Goal: Register for event/course

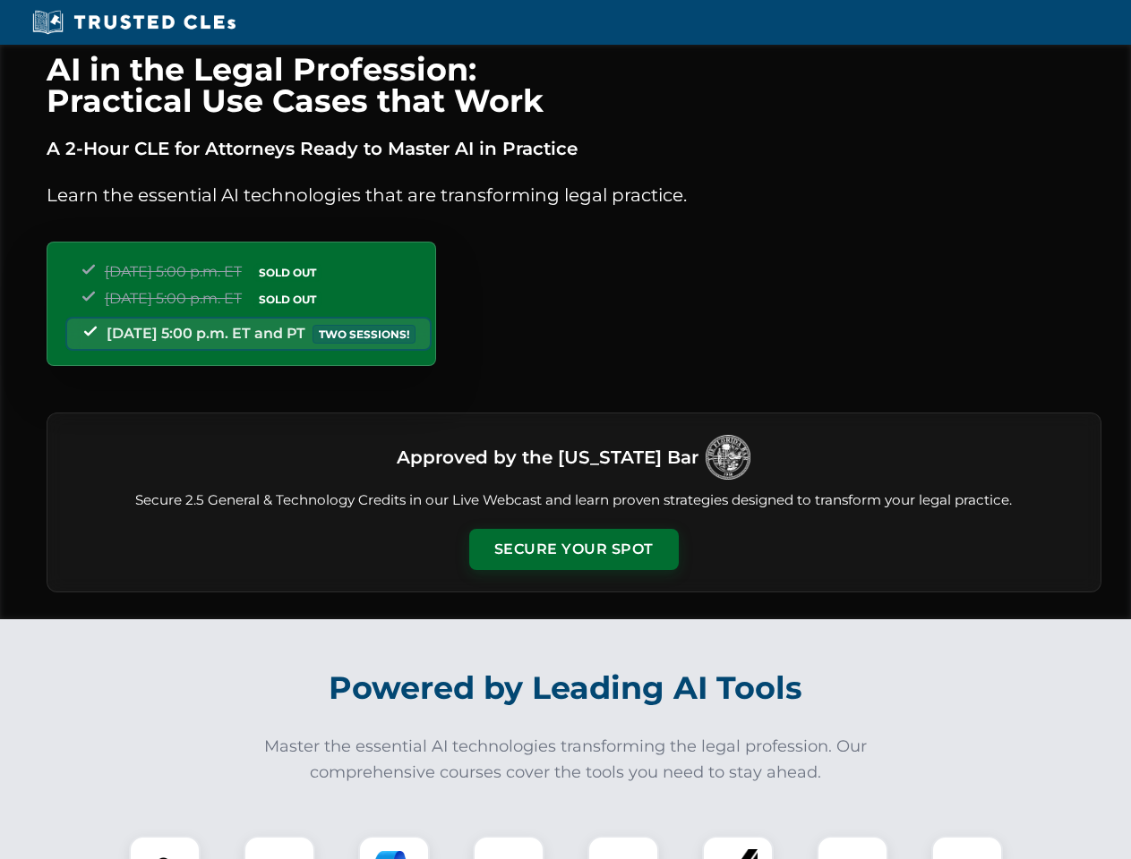
click at [573, 550] on button "Secure Your Spot" at bounding box center [573, 549] width 209 height 41
click at [165, 848] on img at bounding box center [165, 872] width 52 height 52
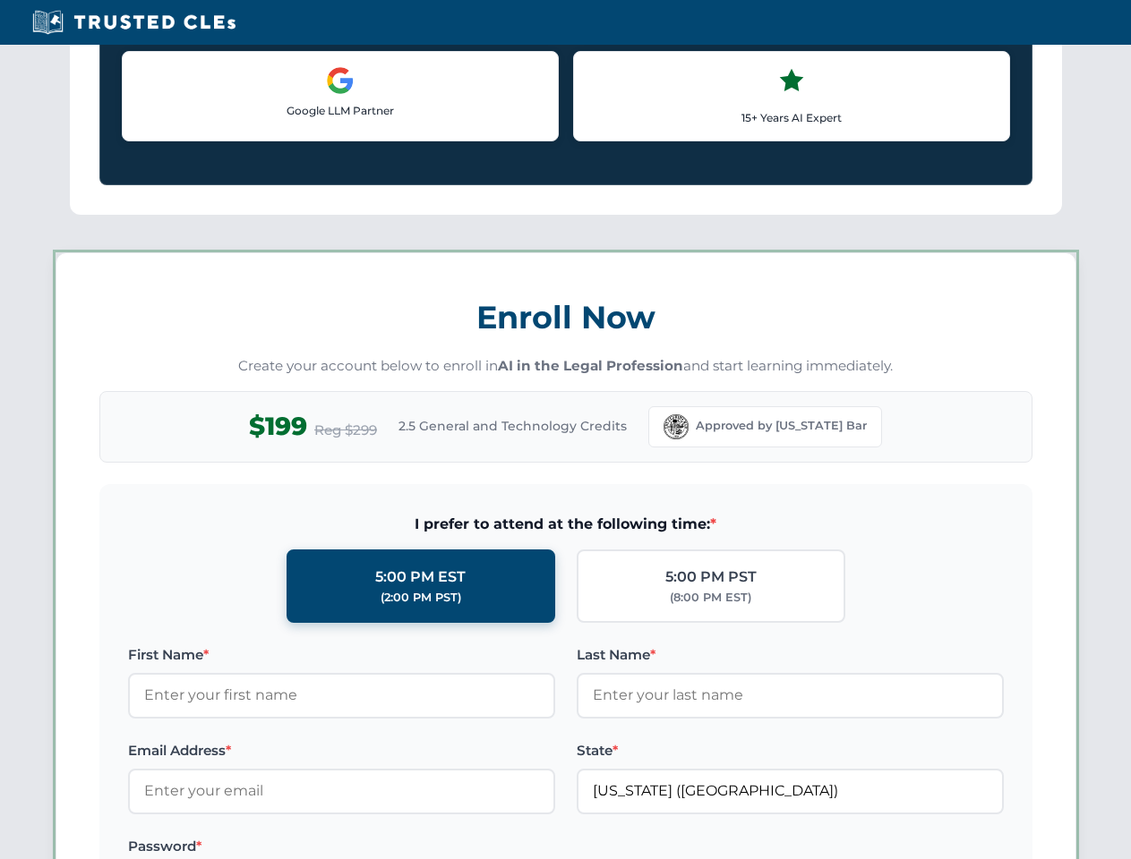
click at [394, 848] on label "Password *" at bounding box center [341, 846] width 427 height 21
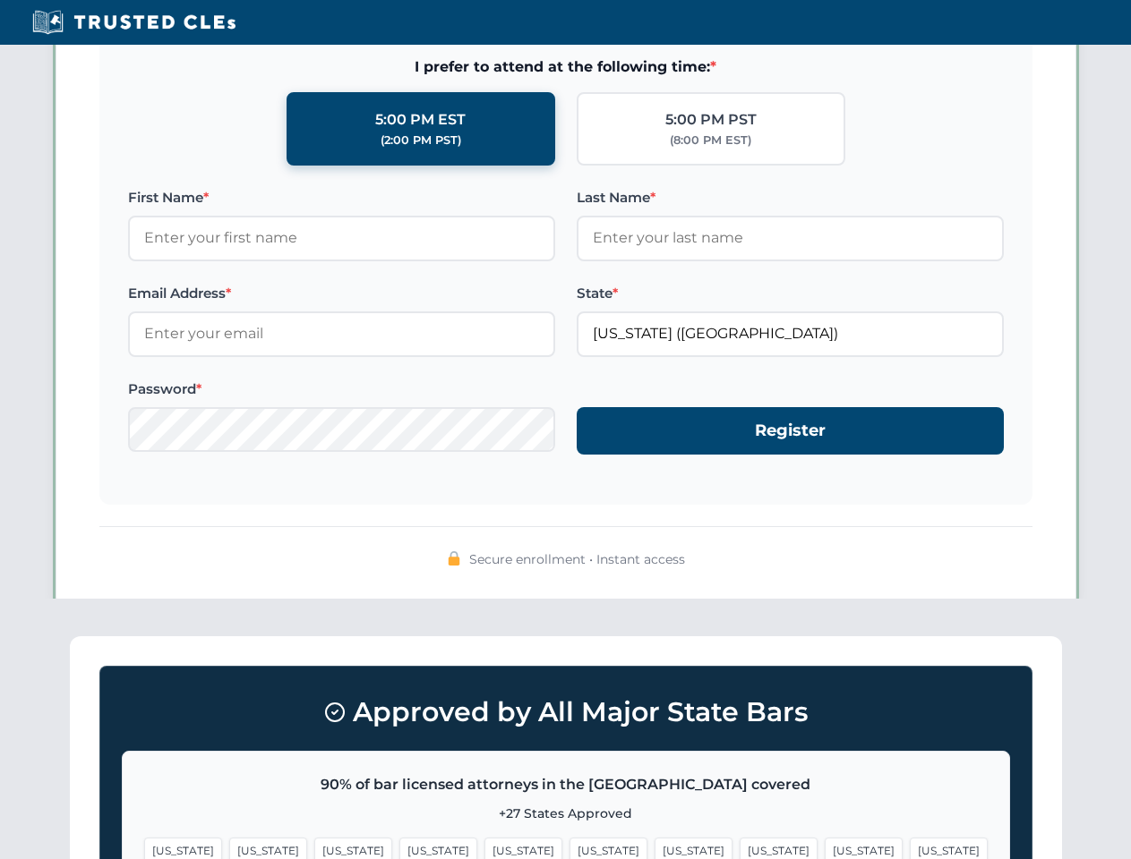
click at [824, 848] on span "[US_STATE]" at bounding box center [863, 851] width 78 height 26
